Goal: Task Accomplishment & Management: Manage account settings

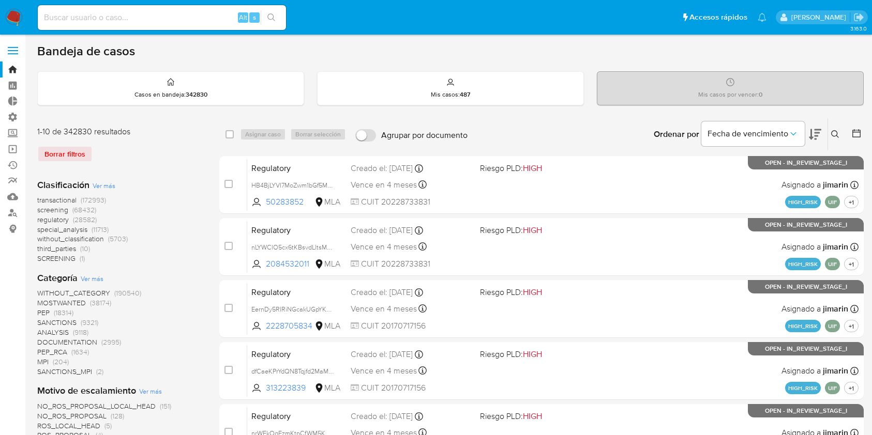
scroll to position [198, 0]
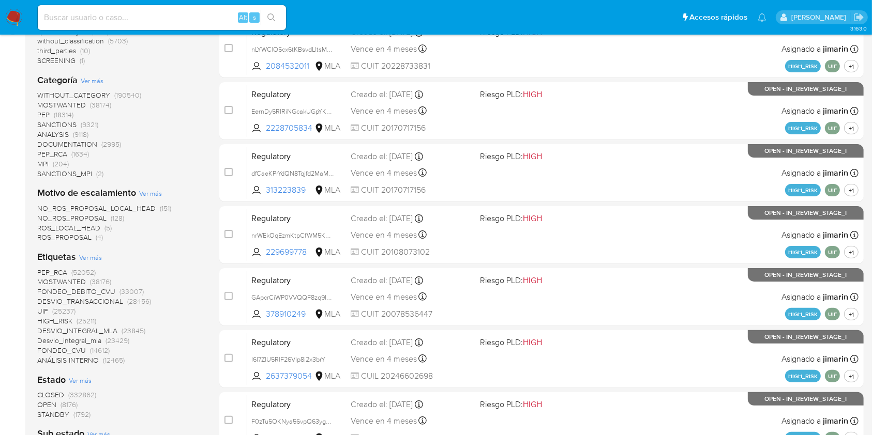
click at [108, 12] on input at bounding box center [162, 17] width 248 height 13
paste input "hwXbOBS2u7s7J0T6QkIJ5HJa"
type input "hwXbOBS2u7s7J0T6QkIJ5HJa"
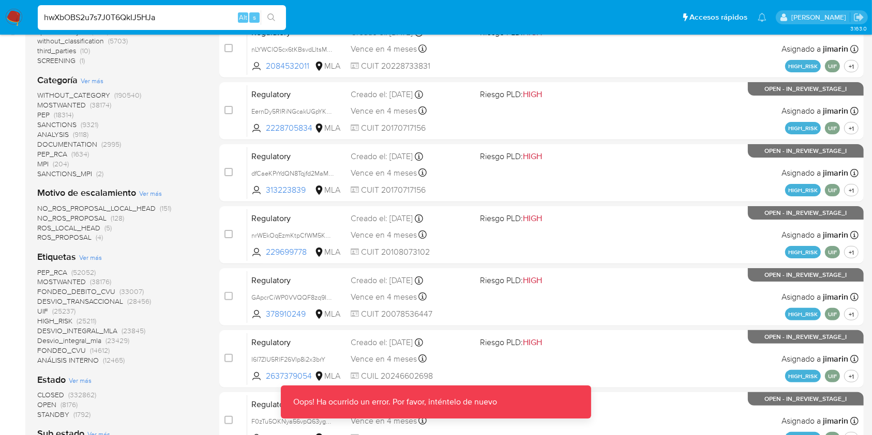
click at [181, 14] on input "hwXbOBS2u7s7J0T6QkIJ5HJa" at bounding box center [162, 17] width 248 height 13
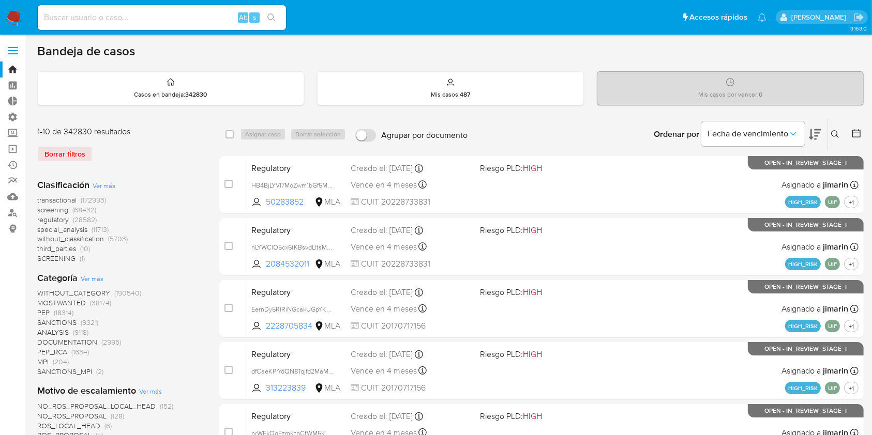
click at [22, 22] on img at bounding box center [14, 18] width 18 height 18
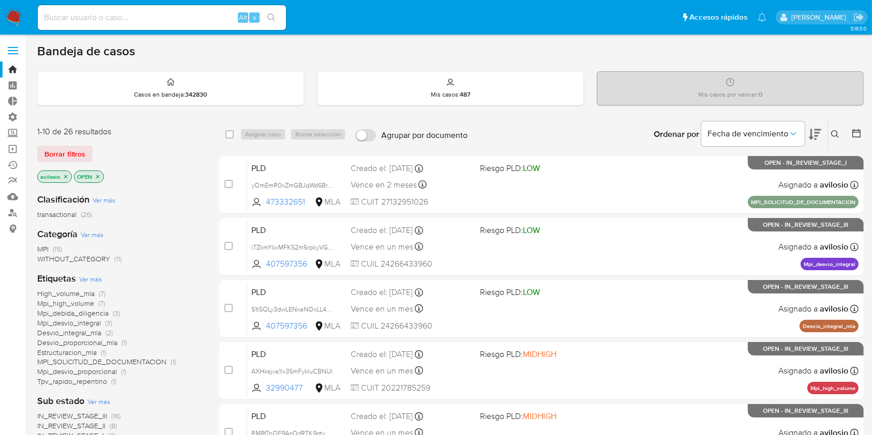
click at [837, 137] on icon at bounding box center [835, 134] width 8 height 8
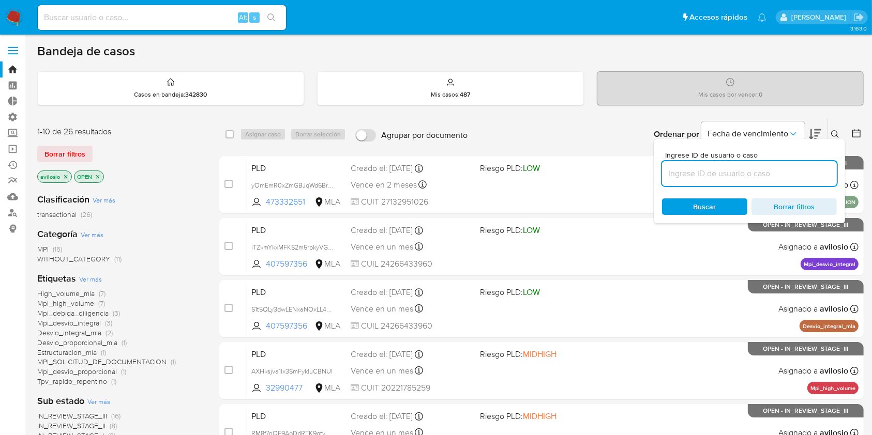
click at [754, 175] on input at bounding box center [749, 173] width 175 height 13
type input "hwXbOBS2u7s7J0T6QkIJ5HJa"
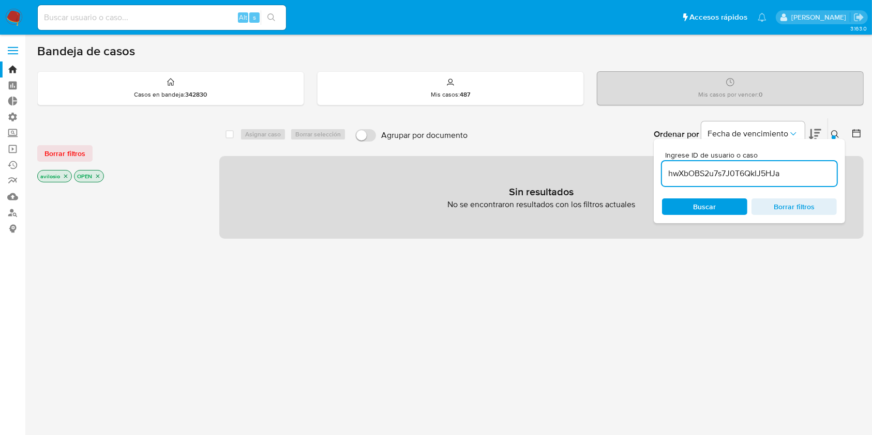
click at [66, 175] on icon "close-filter" at bounding box center [66, 177] width 4 height 4
click at [66, 175] on p "OPEN" at bounding box center [52, 176] width 29 height 11
click at [64, 175] on icon "close-filter" at bounding box center [61, 176] width 6 height 6
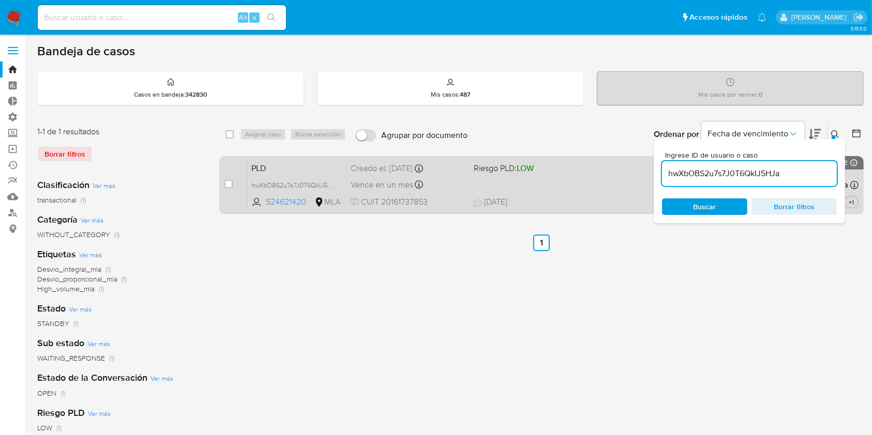
click at [234, 186] on div "case-item-checkbox No es posible asignar el caso" at bounding box center [235, 185] width 23 height 52
click at [230, 184] on input "checkbox" at bounding box center [228, 184] width 8 height 8
checkbox input "true"
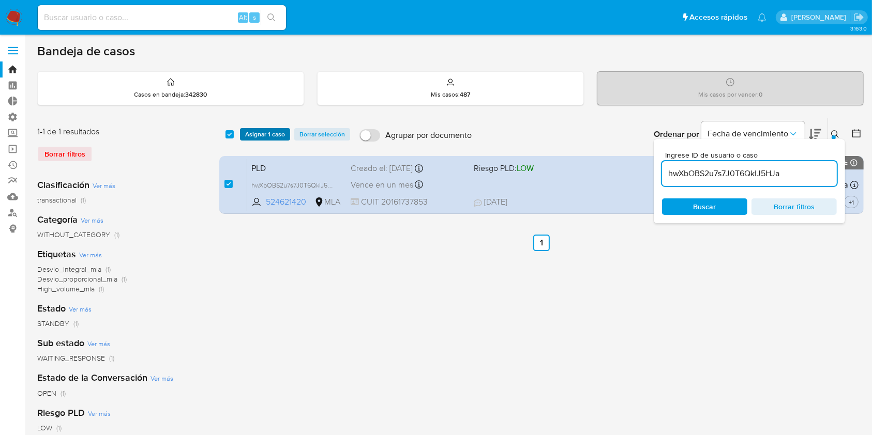
click at [268, 129] on span "Asignar 1 caso" at bounding box center [265, 134] width 40 height 10
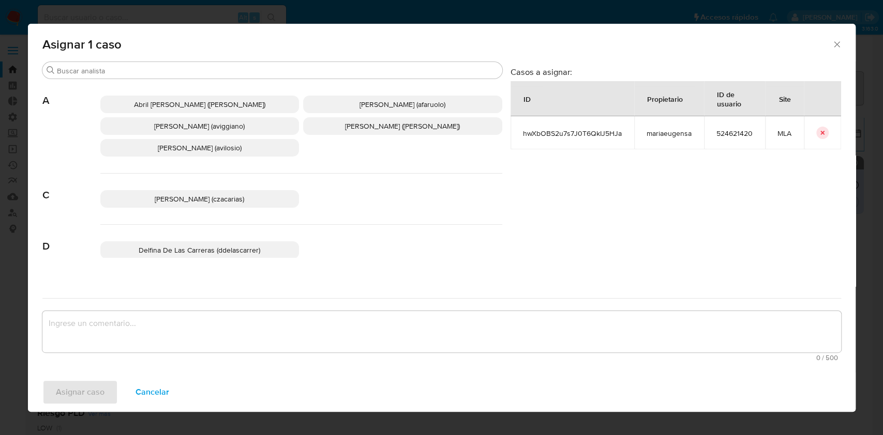
click at [219, 147] on span "Andres Ignacio Vilosio (avilosio)" at bounding box center [200, 148] width 84 height 10
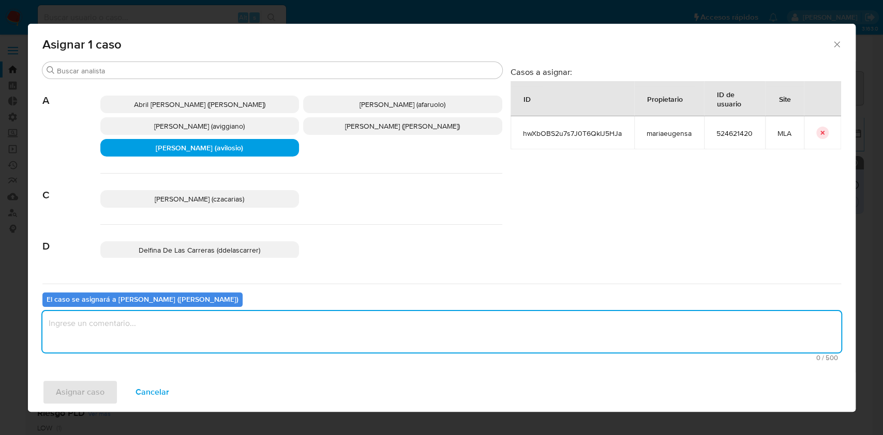
click at [175, 333] on textarea "assign-modal" at bounding box center [441, 331] width 798 height 41
click at [168, 325] on textarea "assign-modal" at bounding box center [441, 331] width 798 height 41
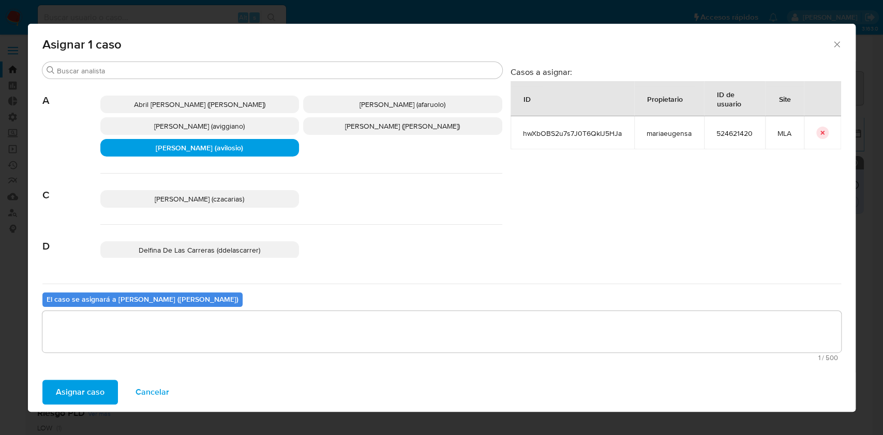
click at [81, 394] on span "Asignar caso" at bounding box center [80, 392] width 49 height 23
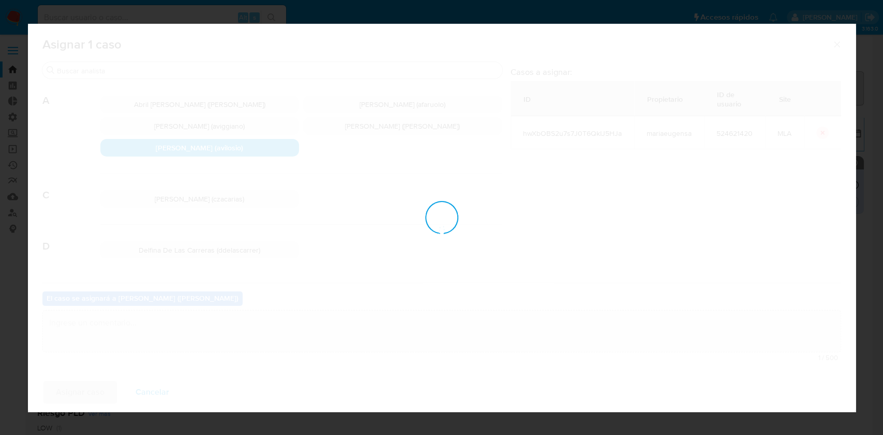
checkbox input "false"
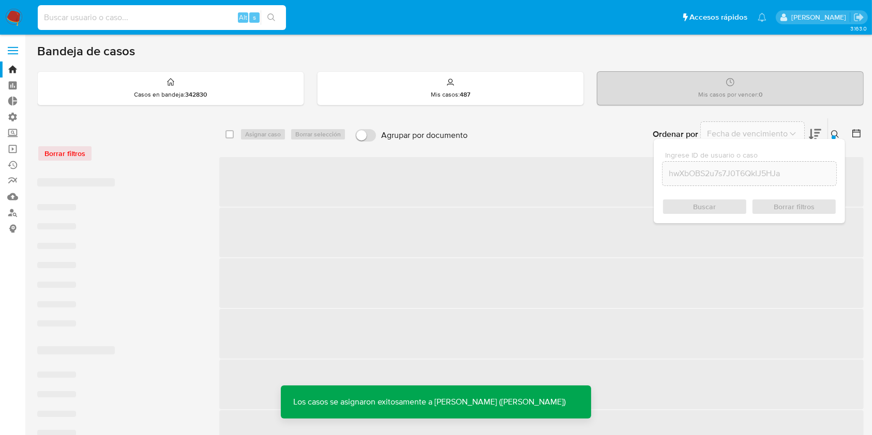
click at [151, 13] on input at bounding box center [162, 17] width 248 height 13
paste input "hwXbOBS2u7s7J0T6QkIJ5HJa"
type input "hwXbOBS2u7s7J0T6QkIJ5HJa"
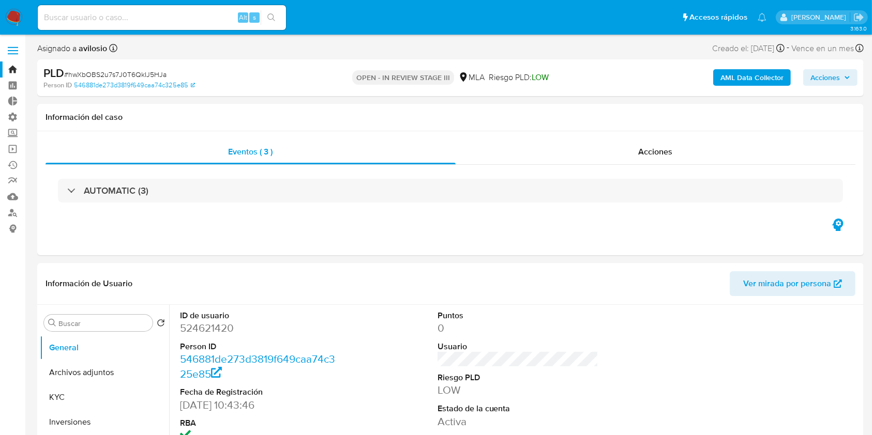
select select "10"
click at [807, 90] on div "PLD # hwXbOBS2u7s7J0T6QkIJ5HJa Person ID 546881de273d3819f649caa74c325e85 OPEN …" at bounding box center [450, 77] width 826 height 37
click at [819, 80] on span "Acciones" at bounding box center [824, 77] width 29 height 17
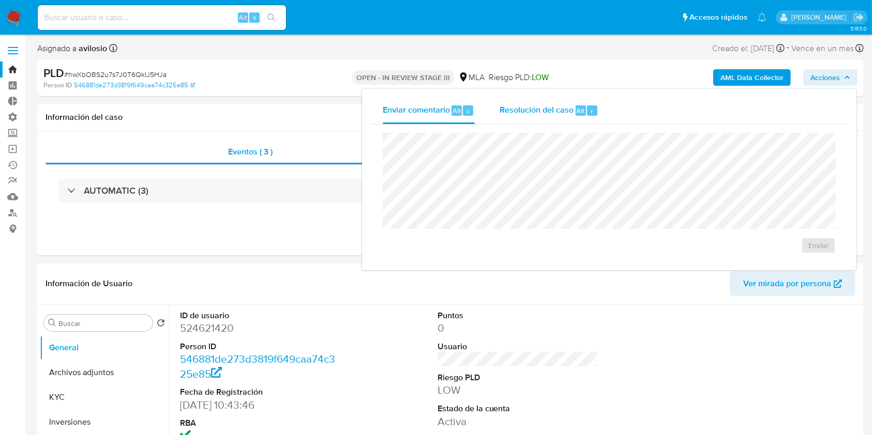
click at [558, 111] on span "Resolución del caso" at bounding box center [536, 110] width 74 height 12
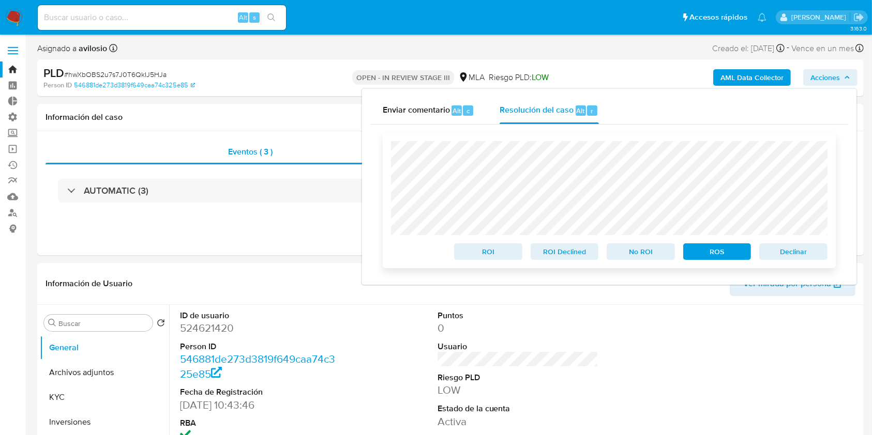
click at [802, 251] on span "Declinar" at bounding box center [793, 252] width 54 height 14
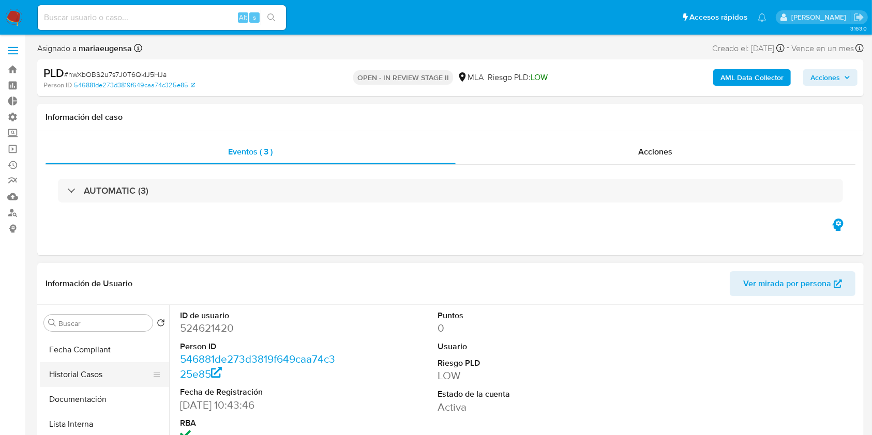
scroll to position [124, 0]
select select "10"
click at [75, 368] on button "Historial Casos" at bounding box center [100, 373] width 121 height 25
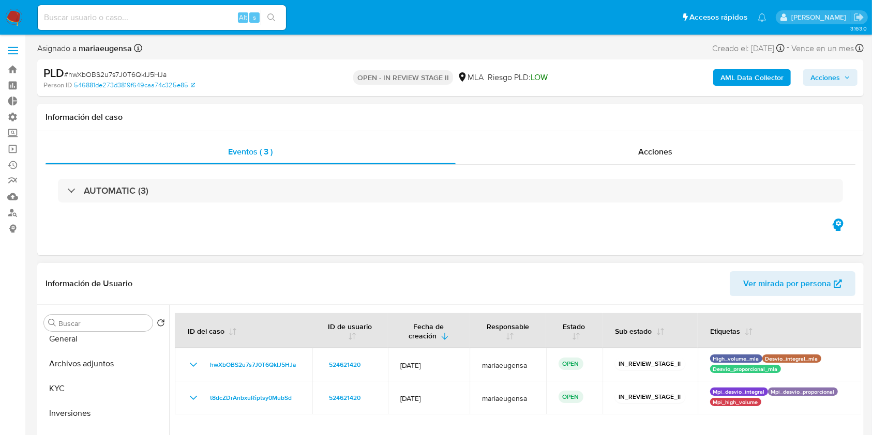
scroll to position [0, 0]
click at [95, 370] on button "Archivos adjuntos" at bounding box center [100, 372] width 121 height 25
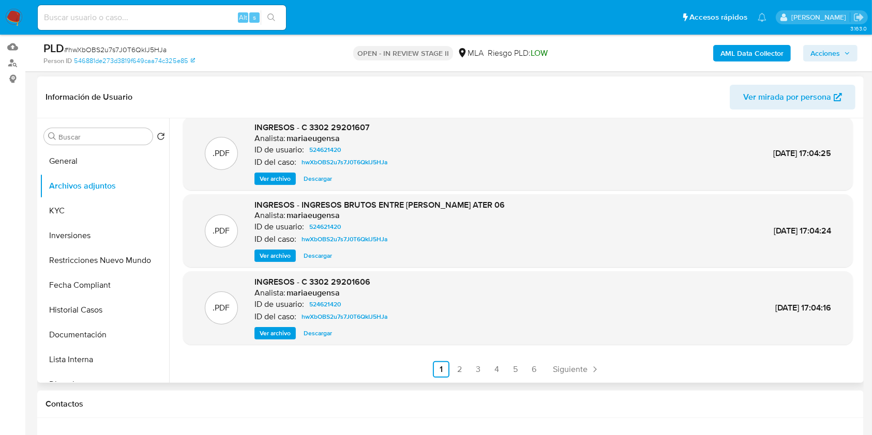
scroll to position [151, 0]
click at [460, 372] on link "2" at bounding box center [459, 368] width 17 height 17
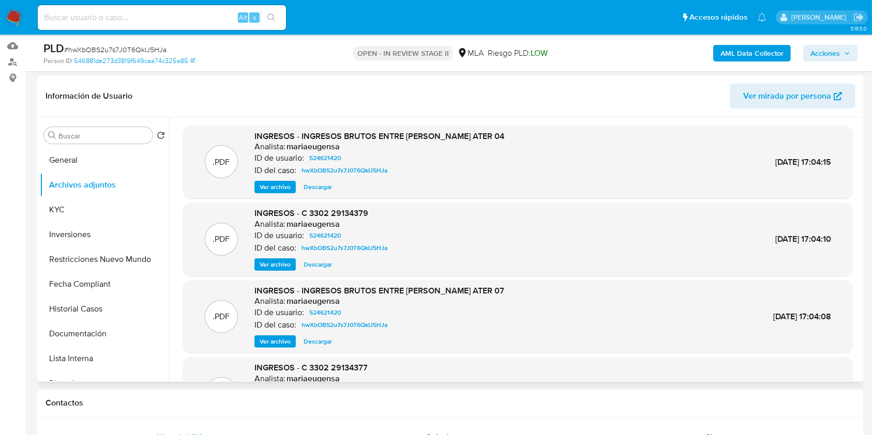
scroll to position [87, 0]
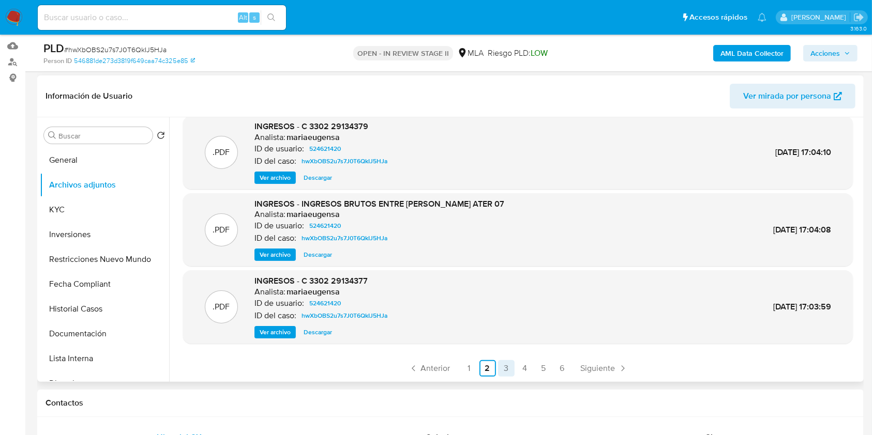
click at [504, 368] on link "3" at bounding box center [506, 368] width 17 height 17
click at [525, 369] on link "4" at bounding box center [525, 368] width 17 height 17
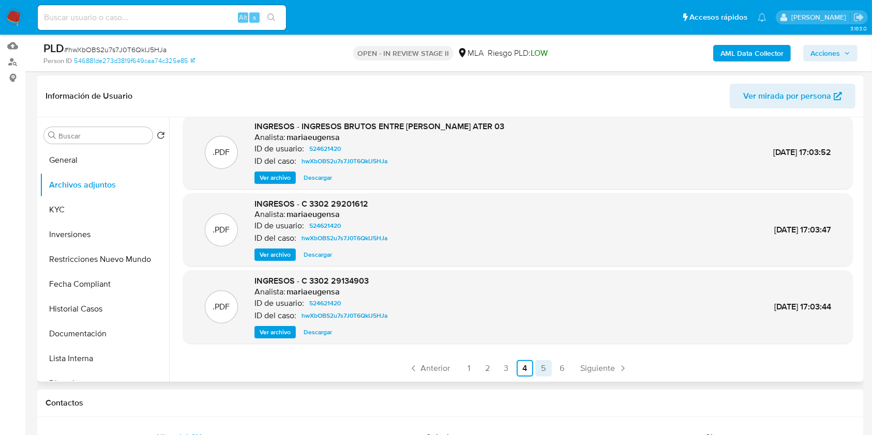
click at [538, 370] on link "5" at bounding box center [543, 368] width 17 height 17
click at [571, 373] on ul "Anterior 1 2 3 4 5 6 Siguiente" at bounding box center [518, 368] width 670 height 17
click at [568, 370] on link "6" at bounding box center [562, 368] width 17 height 17
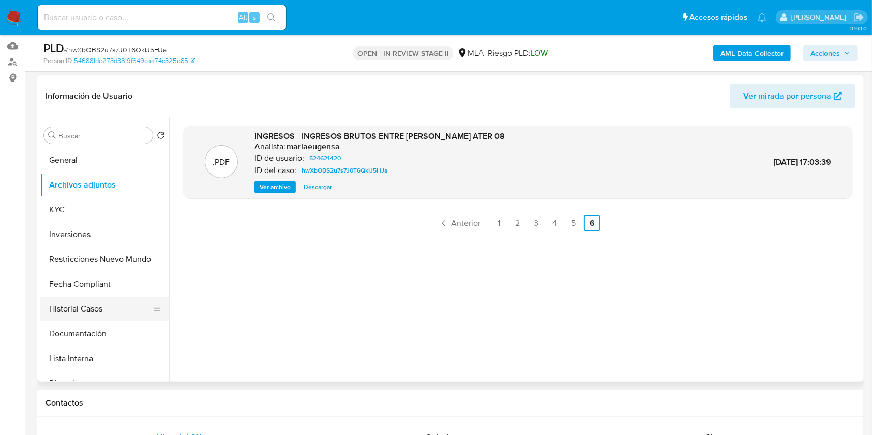
click at [87, 314] on button "Historial Casos" at bounding box center [100, 309] width 121 height 25
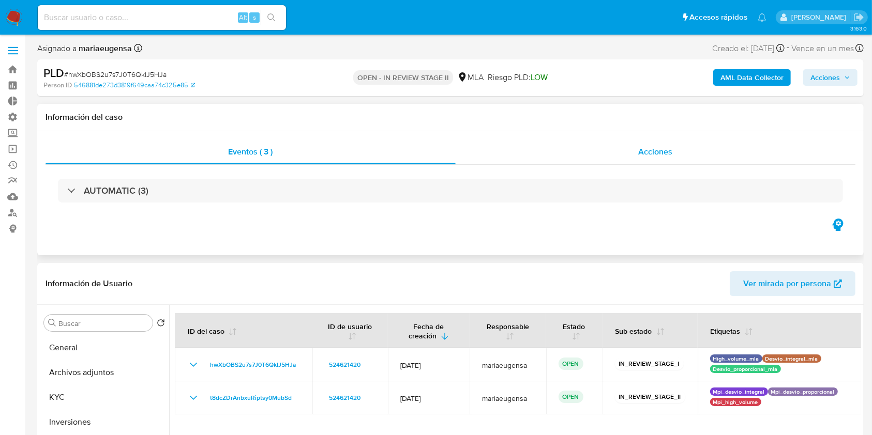
click at [731, 149] on div "Acciones" at bounding box center [656, 152] width 400 height 25
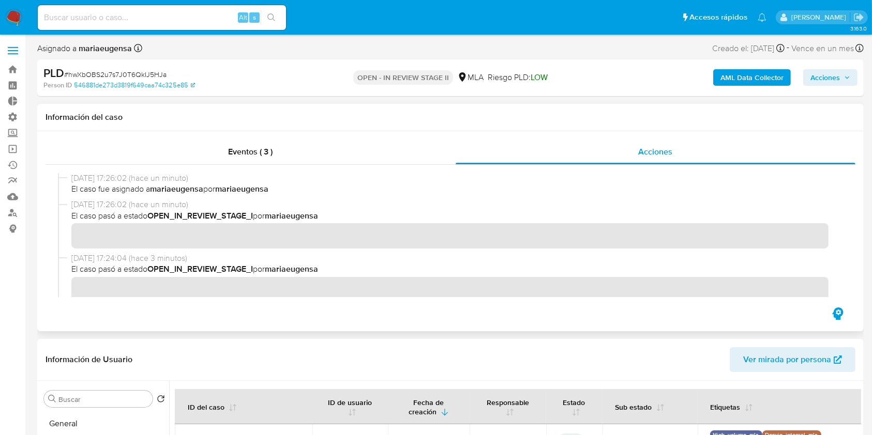
scroll to position [1, 0]
click at [111, 212] on span "El caso pasó a estado OPEN_IN_REVIEW_STAGE_I por mariaeugensa" at bounding box center [454, 215] width 767 height 11
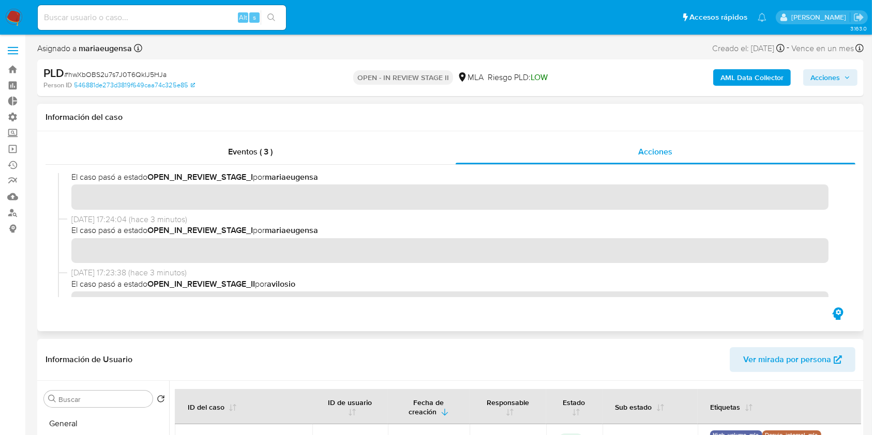
scroll to position [40, 0]
